Goal: Check status: Check status

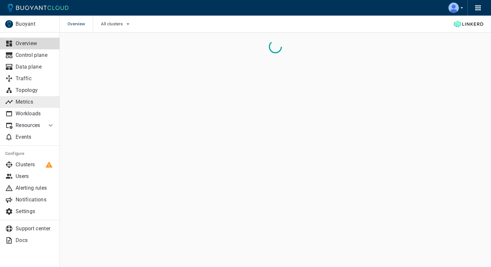
click at [34, 98] on link "Metrics" at bounding box center [30, 102] width 60 height 12
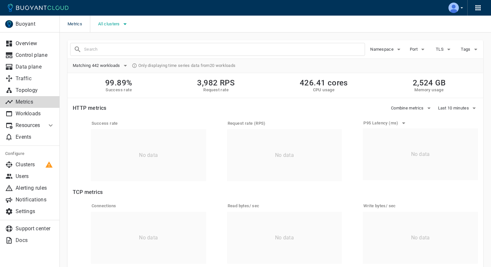
click at [115, 21] on span "All clusters" at bounding box center [109, 23] width 23 height 5
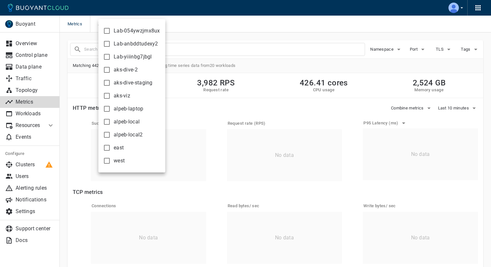
click at [115, 67] on span "aks-dive-2" at bounding box center [126, 70] width 24 height 6
click at [111, 67] on input "aks-dive-2" at bounding box center [107, 70] width 8 height 8
checkbox input "true"
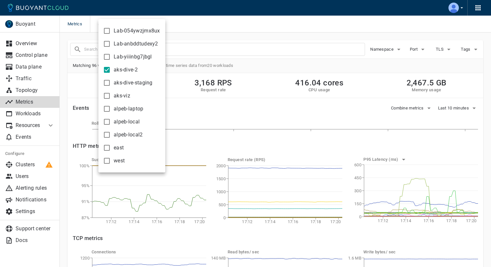
click at [345, 109] on div at bounding box center [245, 133] width 491 height 267
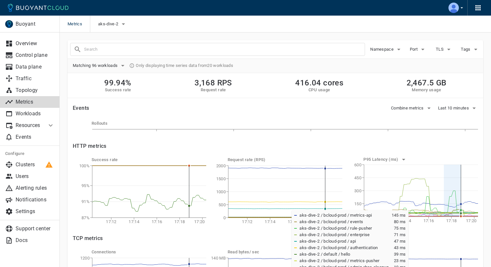
drag, startPoint x: 444, startPoint y: 207, endPoint x: 461, endPoint y: 207, distance: 16.6
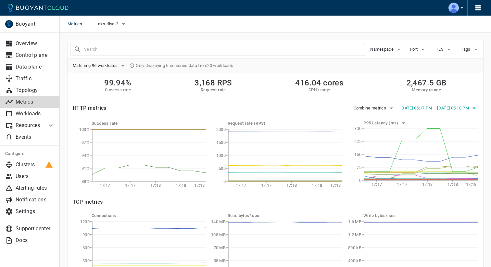
click at [412, 111] on button "[DATE] 05:17 PM – [DATE] 05:18 PM" at bounding box center [439, 108] width 78 height 10
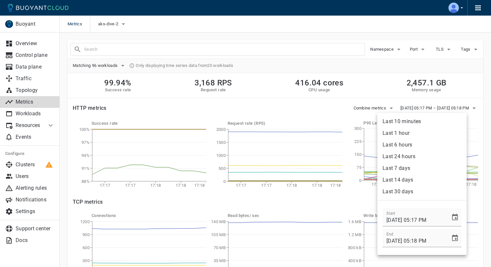
click at [411, 129] on li "Last 1 hour" at bounding box center [421, 133] width 89 height 12
